Goal: Information Seeking & Learning: Learn about a topic

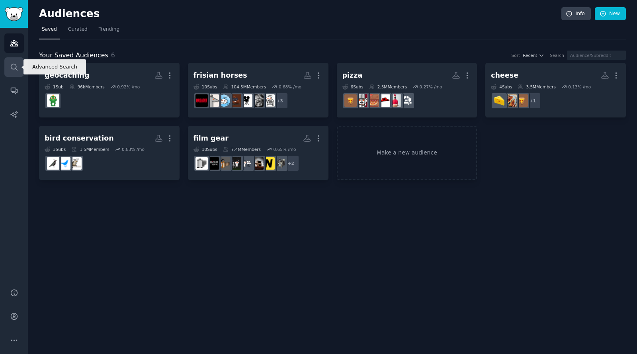
click at [15, 65] on icon "Sidebar" at bounding box center [14, 67] width 8 height 8
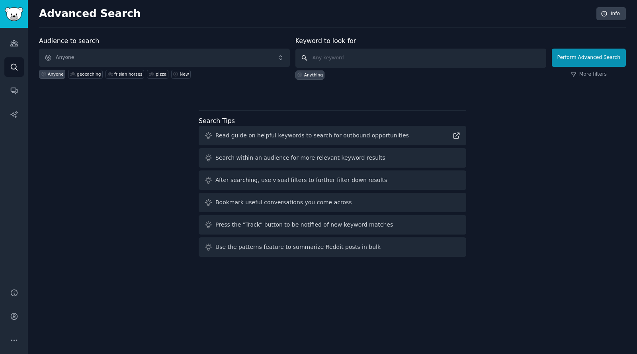
click at [372, 59] on input "text" at bounding box center [421, 58] width 251 height 19
type input "f"
type input "camping"
click button "Perform Advanced Search" at bounding box center [589, 58] width 74 height 18
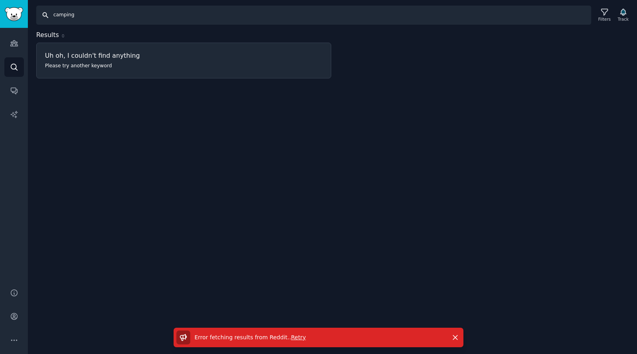
click at [86, 17] on input "camping" at bounding box center [313, 15] width 555 height 19
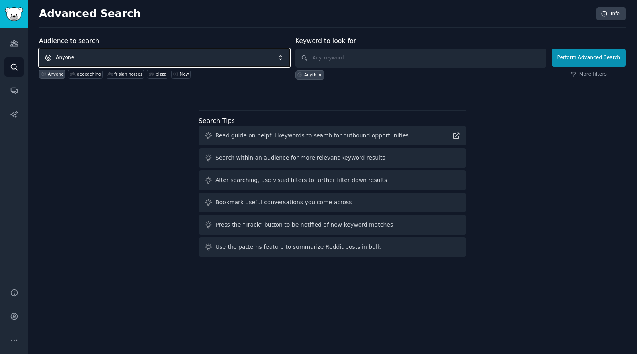
click at [241, 57] on span "Anyone" at bounding box center [164, 58] width 251 height 18
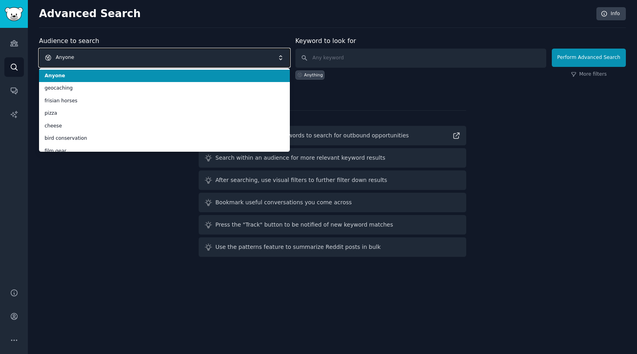
click at [220, 50] on span "Anyone" at bounding box center [164, 58] width 251 height 18
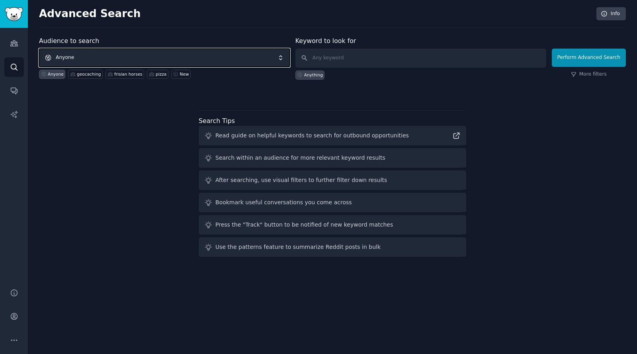
click at [208, 57] on span "Anyone" at bounding box center [164, 58] width 251 height 18
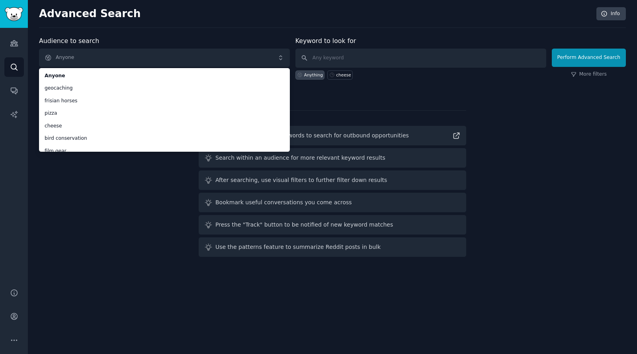
click at [136, 190] on div "Audience to search Anyone Anyone geocaching frisian horses pizza cheese bird co…" at bounding box center [332, 148] width 587 height 224
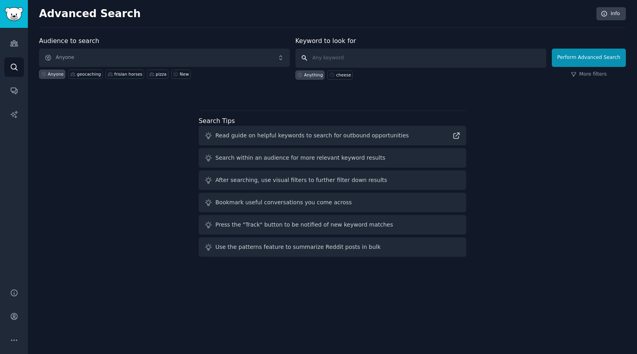
click at [340, 57] on input "text" at bounding box center [421, 58] width 251 height 19
type input "camping"
click at [590, 56] on button "Perform Advanced Search" at bounding box center [589, 58] width 74 height 18
